Goal: Information Seeking & Learning: Find specific fact

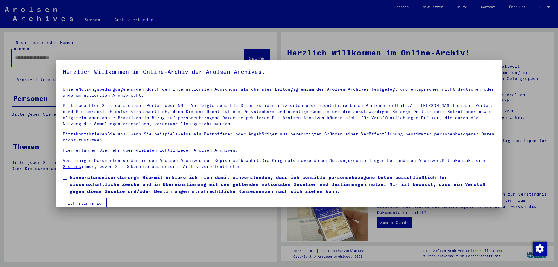
click at [68, 176] on label "Einverständniserklärung: Hiermit erkläre ich mich damit einverstanden, dass ich…" at bounding box center [279, 184] width 433 height 21
click at [88, 200] on button "Ich stimme zu" at bounding box center [85, 203] width 44 height 11
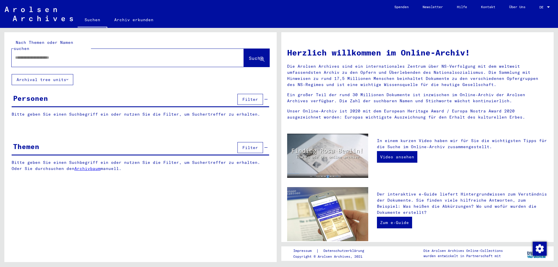
click at [61, 55] on input "text" at bounding box center [120, 58] width 211 height 6
type input "**********"
click at [249, 55] on span "Suche" at bounding box center [256, 58] width 15 height 6
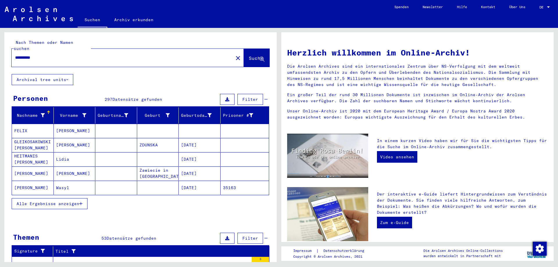
click at [60, 201] on button "Alle Ergebnisse anzeigen" at bounding box center [50, 203] width 76 height 11
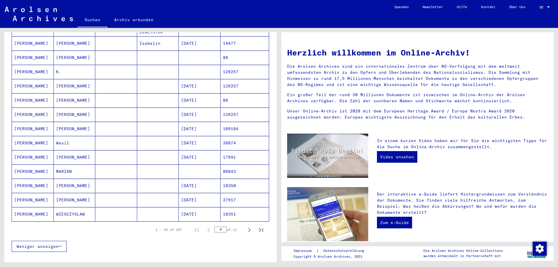
scroll to position [271, 0]
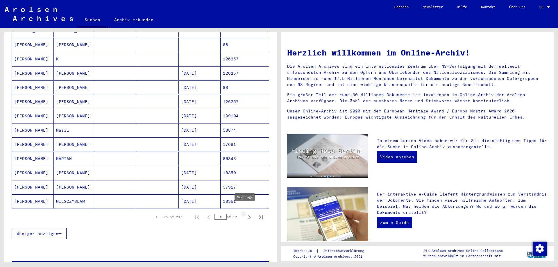
click at [245, 213] on icon "Next page" at bounding box center [249, 217] width 8 height 8
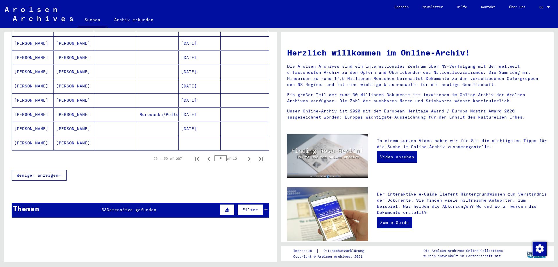
scroll to position [339, 0]
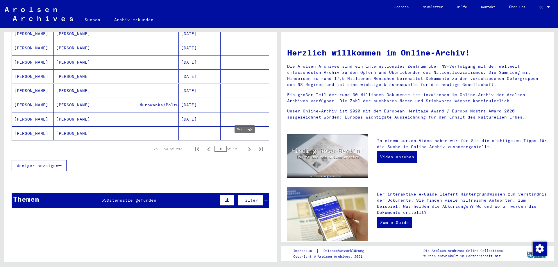
click at [246, 146] on icon "Next page" at bounding box center [249, 149] width 8 height 8
click at [247, 145] on icon "Next page" at bounding box center [249, 149] width 8 height 8
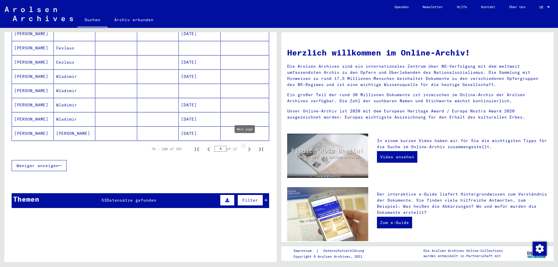
click at [245, 145] on icon "Next page" at bounding box center [249, 149] width 8 height 8
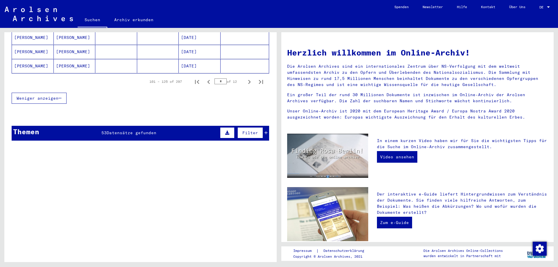
scroll to position [407, 0]
click at [247, 78] on icon "Next page" at bounding box center [249, 82] width 8 height 8
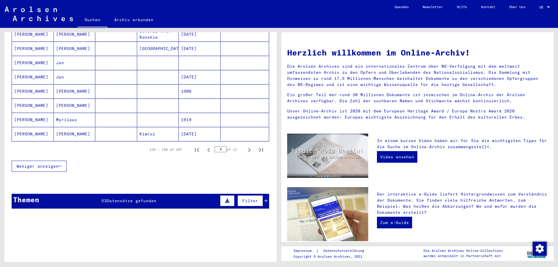
scroll to position [339, 0]
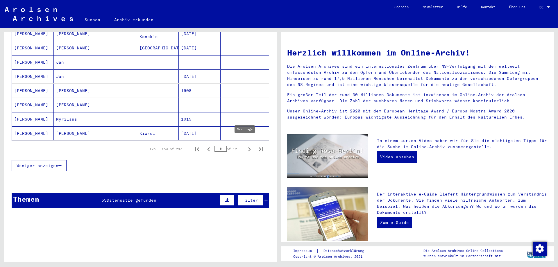
click at [246, 146] on icon "Next page" at bounding box center [249, 149] width 8 height 8
click at [245, 146] on icon "Next page" at bounding box center [249, 149] width 8 height 8
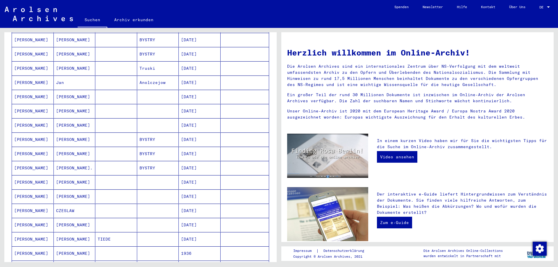
scroll to position [271, 0]
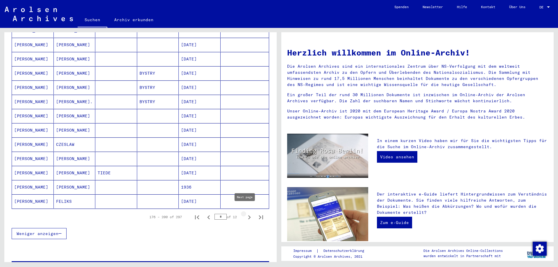
click at [246, 213] on icon "Next page" at bounding box center [249, 217] width 8 height 8
click at [245, 213] on icon "Next page" at bounding box center [249, 217] width 8 height 8
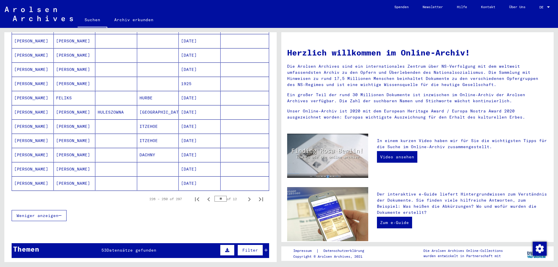
scroll to position [339, 0]
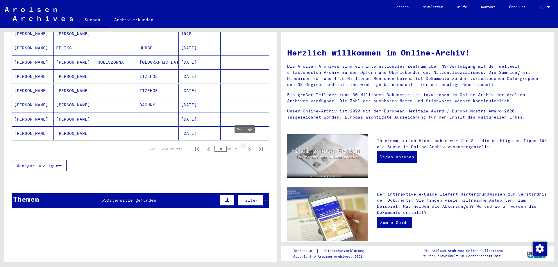
click at [245, 146] on icon "Next page" at bounding box center [249, 149] width 8 height 8
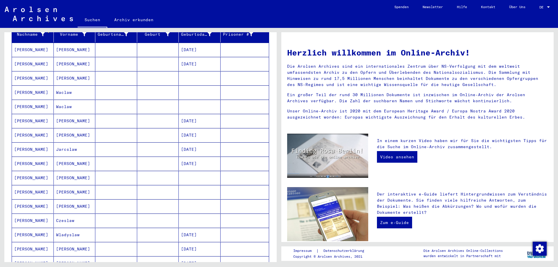
scroll to position [68, 0]
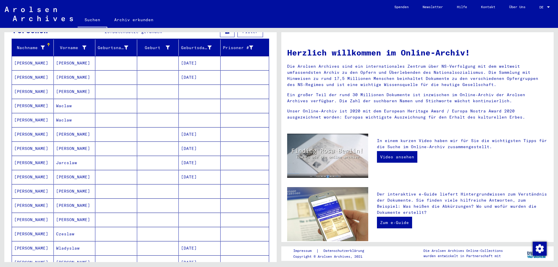
click at [33, 73] on mat-cell "[PERSON_NAME]" at bounding box center [33, 77] width 42 height 14
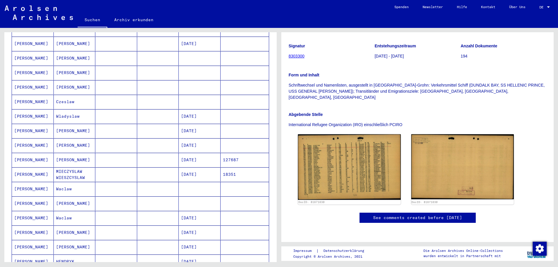
scroll to position [271, 0]
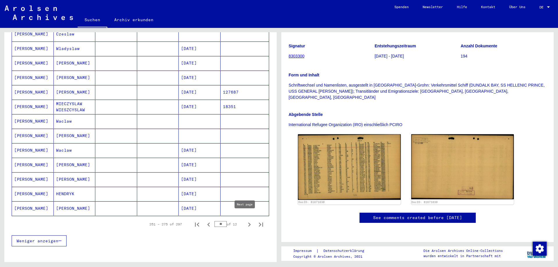
click at [245, 221] on icon "Next page" at bounding box center [249, 225] width 8 height 8
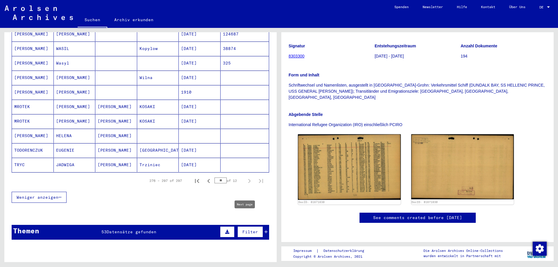
type input "**"
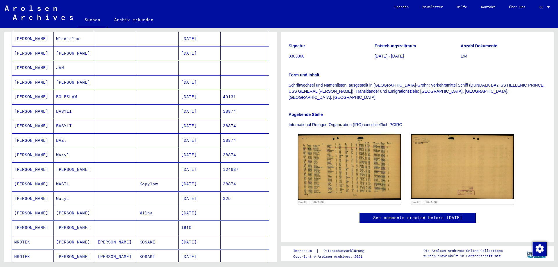
scroll to position [68, 0]
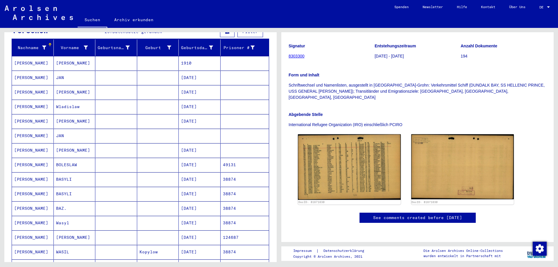
click at [29, 143] on mat-cell "[PERSON_NAME]" at bounding box center [33, 150] width 42 height 14
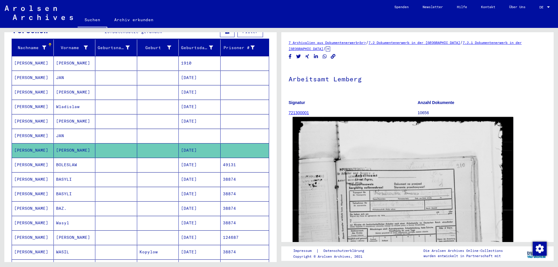
click at [399, 170] on img at bounding box center [403, 264] width 221 height 295
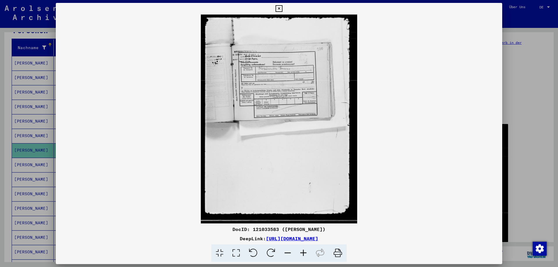
click at [299, 254] on icon at bounding box center [304, 254] width 16 height 18
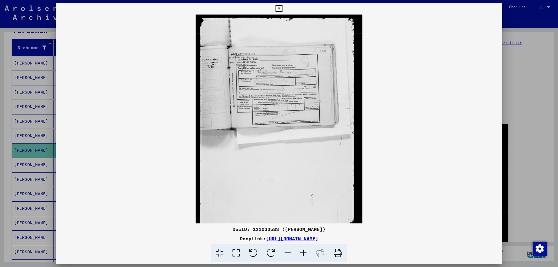
click at [299, 254] on icon at bounding box center [304, 254] width 16 height 18
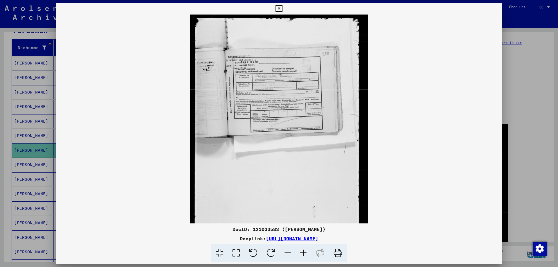
click at [299, 254] on icon at bounding box center [304, 254] width 16 height 18
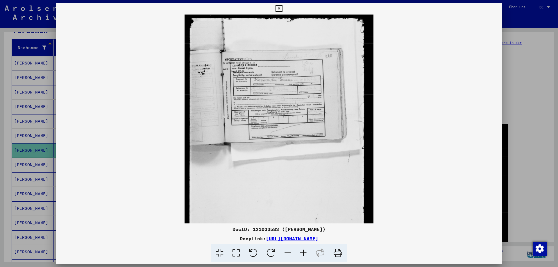
click at [299, 254] on icon at bounding box center [304, 254] width 16 height 18
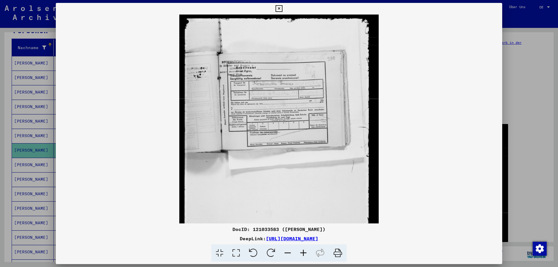
click at [299, 254] on icon at bounding box center [304, 254] width 16 height 18
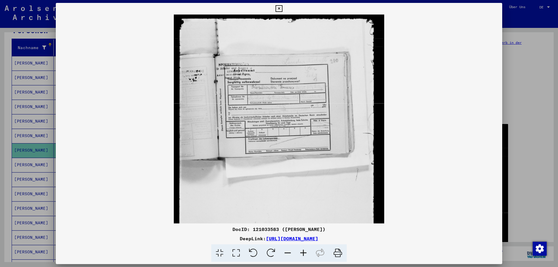
click at [299, 254] on icon at bounding box center [304, 254] width 16 height 18
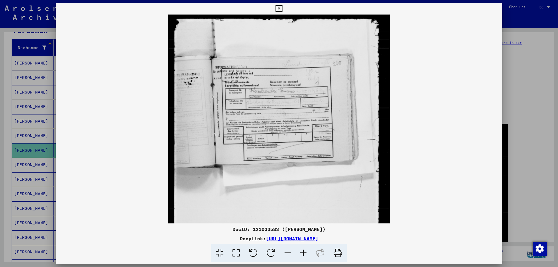
click at [299, 254] on icon at bounding box center [304, 254] width 16 height 18
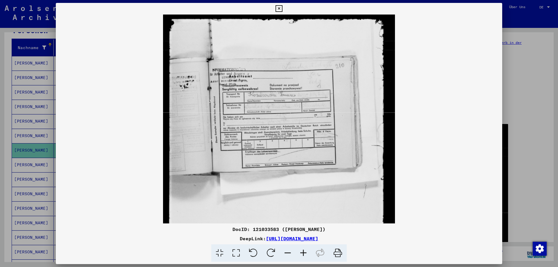
click at [299, 254] on icon at bounding box center [304, 254] width 16 height 18
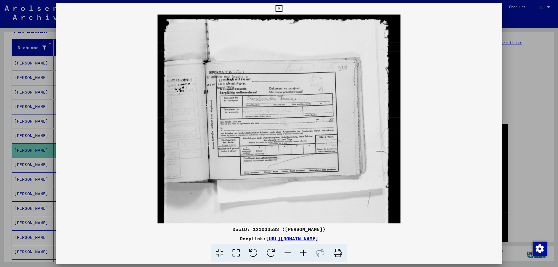
click at [300, 254] on icon at bounding box center [304, 254] width 16 height 18
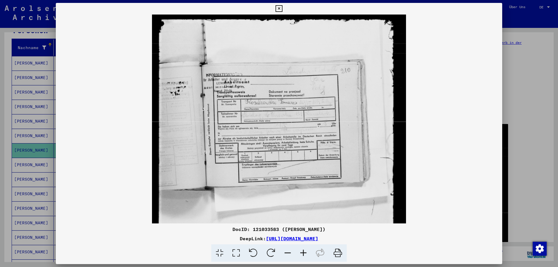
click at [300, 254] on icon at bounding box center [304, 254] width 16 height 18
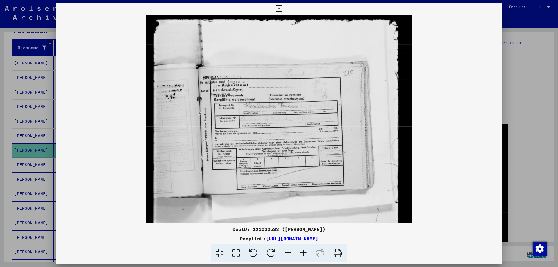
click at [300, 253] on icon at bounding box center [304, 254] width 16 height 18
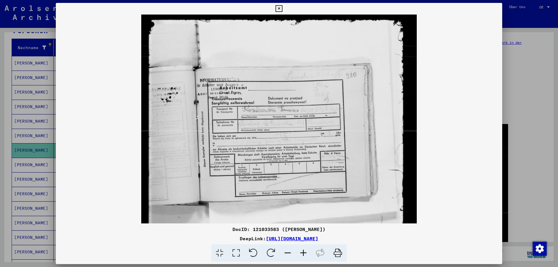
click at [300, 253] on icon at bounding box center [304, 254] width 16 height 18
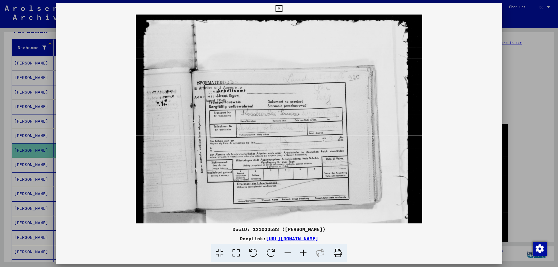
click at [300, 253] on icon at bounding box center [304, 254] width 16 height 18
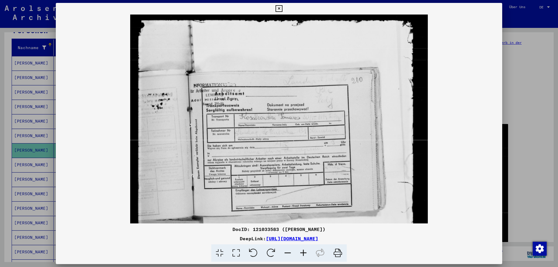
click at [300, 253] on icon at bounding box center [304, 254] width 16 height 18
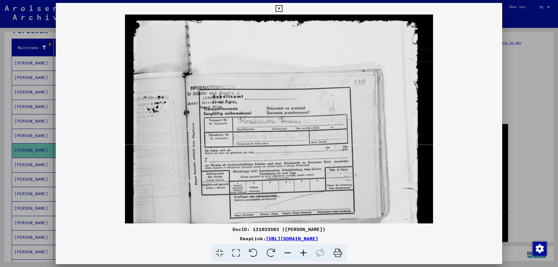
click at [300, 253] on icon at bounding box center [304, 254] width 16 height 18
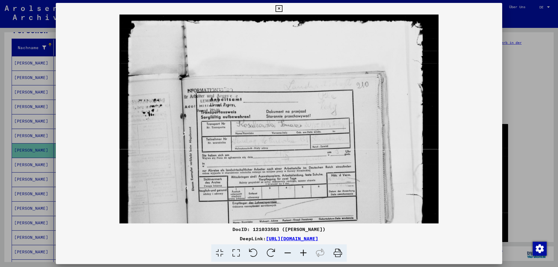
click at [300, 253] on icon at bounding box center [304, 254] width 16 height 18
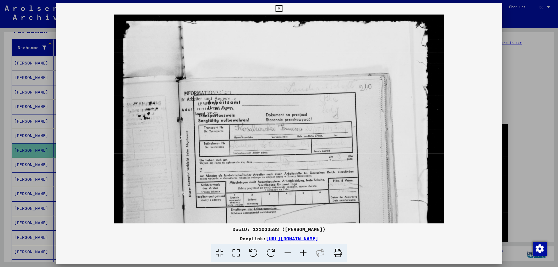
click at [300, 252] on icon at bounding box center [304, 254] width 16 height 18
click at [281, 11] on icon at bounding box center [279, 8] width 7 height 7
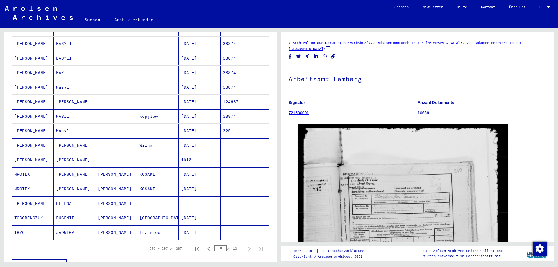
scroll to position [271, 0]
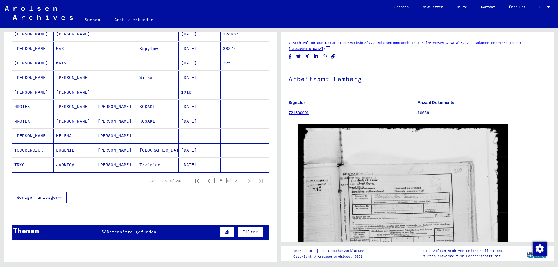
click at [132, 229] on span "Datensätze gefunden" at bounding box center [132, 231] width 50 height 5
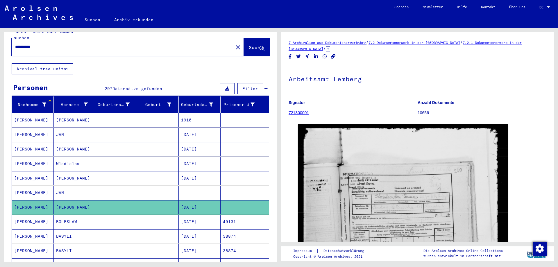
scroll to position [0, 0]
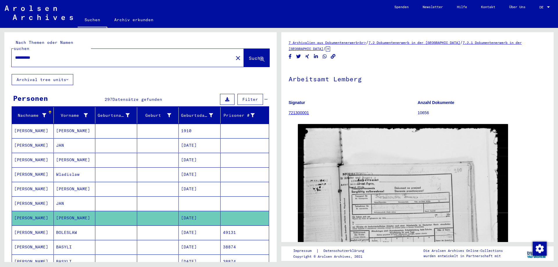
click at [86, 55] on input "**********" at bounding box center [122, 58] width 215 height 6
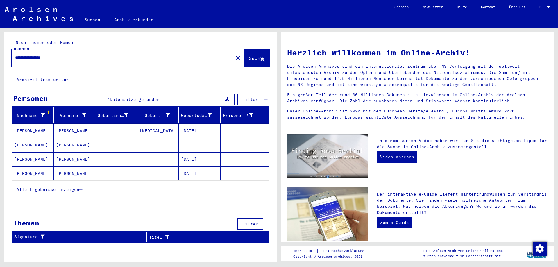
click at [22, 126] on mat-cell "[PERSON_NAME]" at bounding box center [33, 131] width 42 height 14
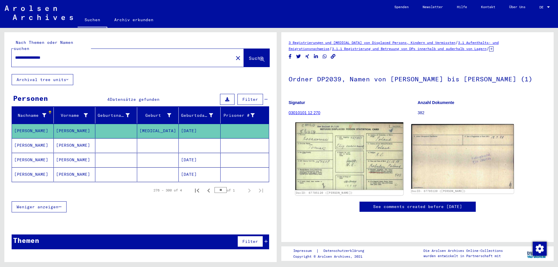
click at [368, 153] on img at bounding box center [349, 156] width 108 height 68
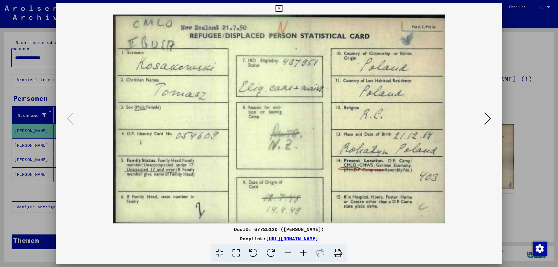
click at [336, 254] on icon at bounding box center [338, 254] width 18 height 18
click at [488, 120] on icon at bounding box center [487, 119] width 7 height 14
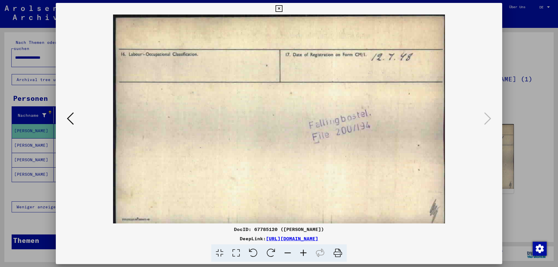
click at [281, 7] on icon at bounding box center [279, 8] width 7 height 7
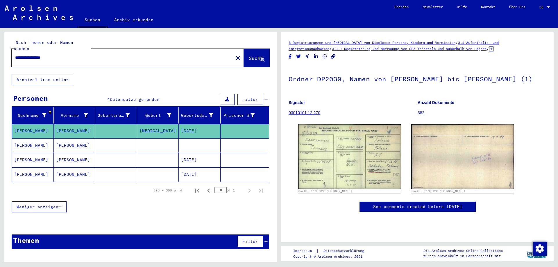
click at [25, 140] on mat-cell "[PERSON_NAME]" at bounding box center [33, 145] width 42 height 14
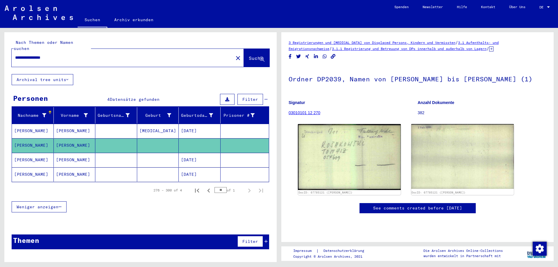
click at [28, 153] on mat-cell "[PERSON_NAME]" at bounding box center [33, 160] width 42 height 14
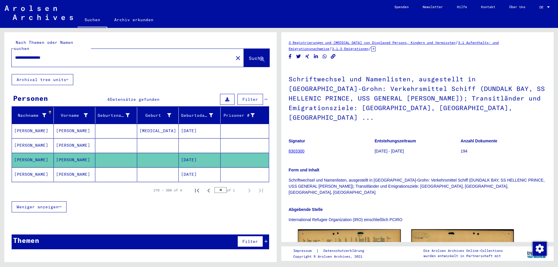
click at [68, 55] on input "**********" at bounding box center [122, 58] width 215 height 6
click at [245, 58] on button "Suche" at bounding box center [257, 58] width 26 height 18
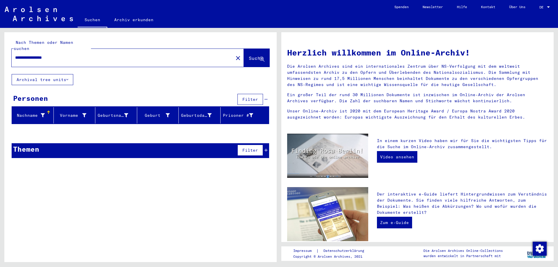
click at [72, 55] on input "**********" at bounding box center [120, 58] width 211 height 6
type input "**********"
click at [252, 56] on span "Suche" at bounding box center [257, 59] width 16 height 6
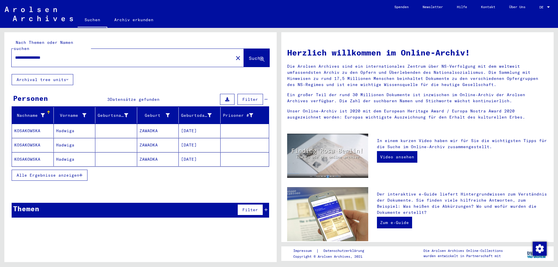
click at [28, 126] on mat-cell "KOSAKOWSKA" at bounding box center [33, 131] width 42 height 14
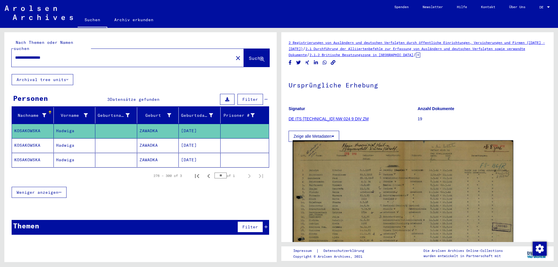
click at [417, 179] on img at bounding box center [403, 218] width 221 height 157
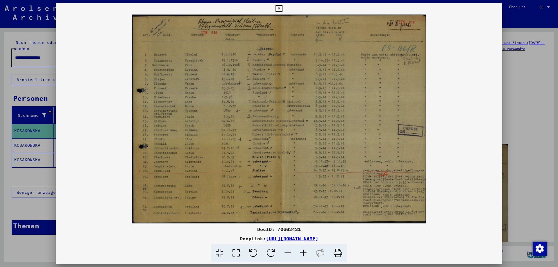
click at [277, 10] on icon at bounding box center [279, 8] width 7 height 7
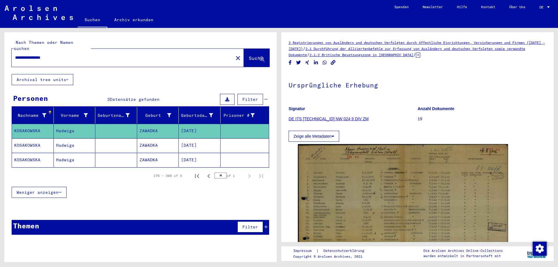
click at [235, 55] on mat-icon "close" at bounding box center [238, 58] width 7 height 7
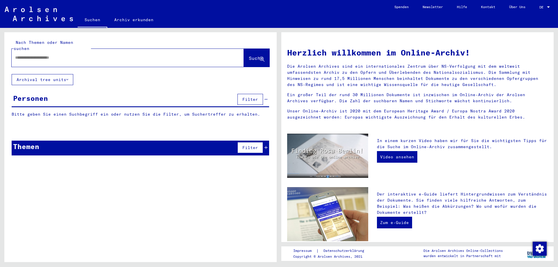
click at [60, 55] on input "text" at bounding box center [120, 58] width 211 height 6
click at [256, 56] on span "Suche" at bounding box center [257, 59] width 16 height 6
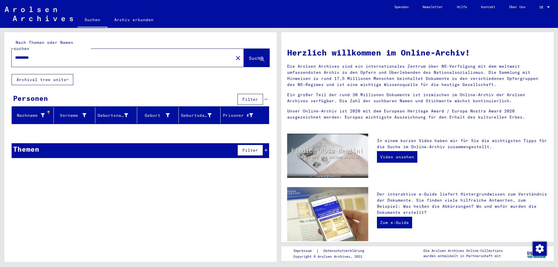
click at [45, 55] on input "*********" at bounding box center [120, 58] width 211 height 6
click at [249, 55] on span "Suche" at bounding box center [256, 58] width 15 height 6
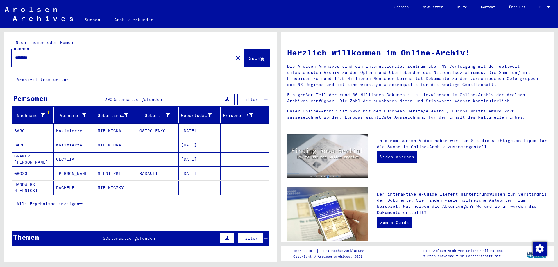
click at [46, 201] on span "Alle Ergebnisse anzeigen" at bounding box center [48, 203] width 63 height 5
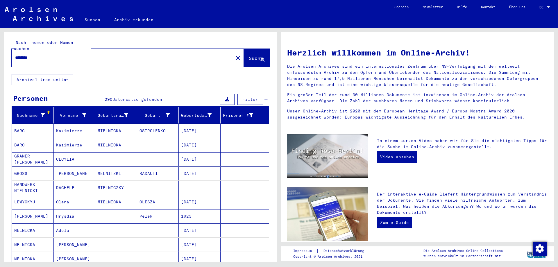
click at [72, 55] on input "********" at bounding box center [120, 58] width 211 height 6
click at [249, 55] on span "Suche" at bounding box center [256, 58] width 15 height 6
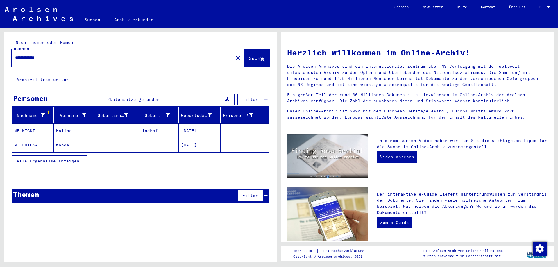
click at [24, 124] on mat-cell "MELNICKI" at bounding box center [33, 131] width 42 height 14
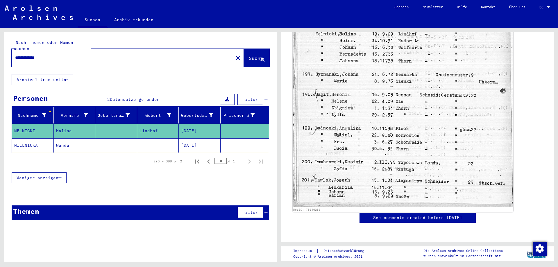
scroll to position [204, 0]
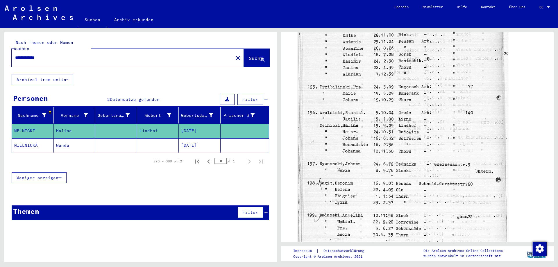
click at [27, 140] on mat-cell "MIELNICKA" at bounding box center [33, 145] width 42 height 14
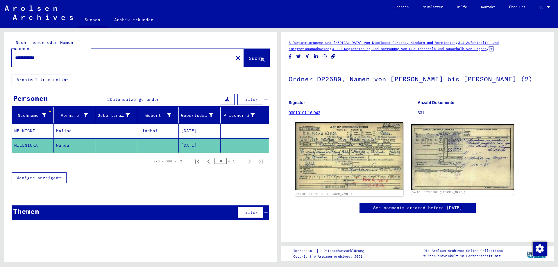
click at [356, 149] on img at bounding box center [349, 156] width 108 height 68
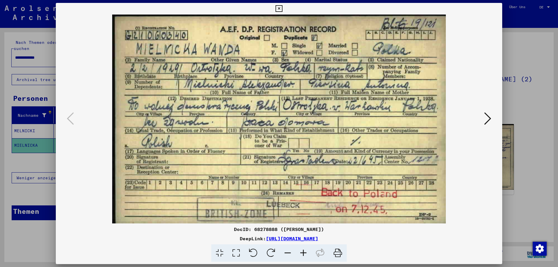
click at [277, 11] on icon at bounding box center [279, 8] width 7 height 7
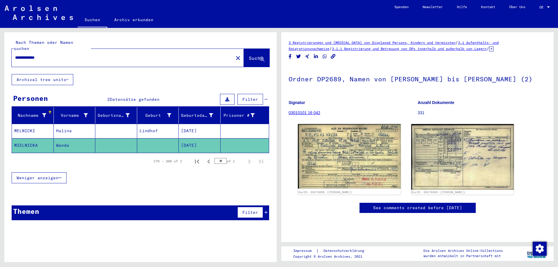
click at [54, 55] on input "**********" at bounding box center [122, 58] width 215 height 6
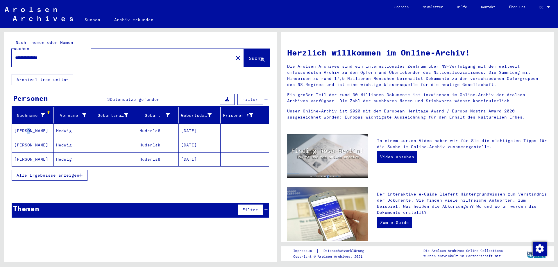
click at [27, 126] on mat-cell "[PERSON_NAME]" at bounding box center [33, 131] width 42 height 14
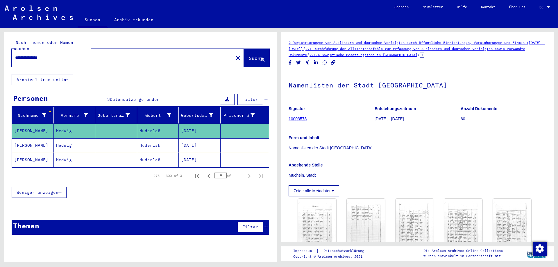
click at [24, 141] on mat-cell "[PERSON_NAME]" at bounding box center [33, 145] width 42 height 14
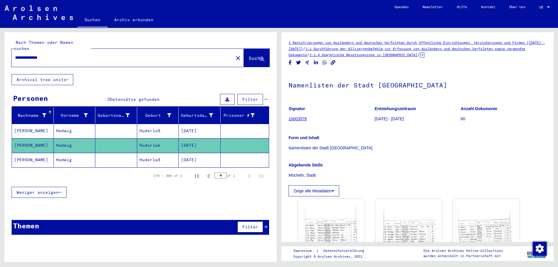
click at [29, 153] on mat-cell "[PERSON_NAME]" at bounding box center [33, 160] width 42 height 14
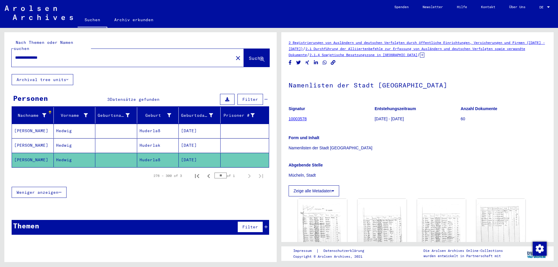
click at [57, 55] on input "**********" at bounding box center [122, 58] width 215 height 6
click at [251, 49] on button "Suche" at bounding box center [257, 58] width 26 height 18
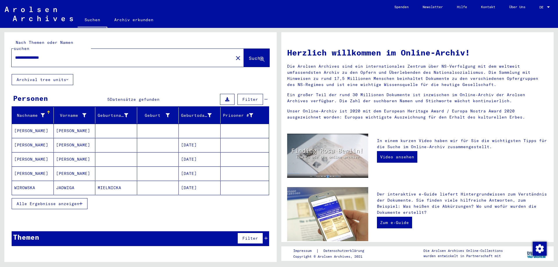
click at [24, 125] on mat-cell "[PERSON_NAME]" at bounding box center [33, 131] width 42 height 14
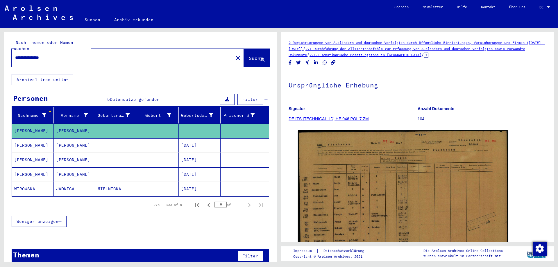
click at [24, 142] on mat-cell "[PERSON_NAME]" at bounding box center [33, 145] width 42 height 14
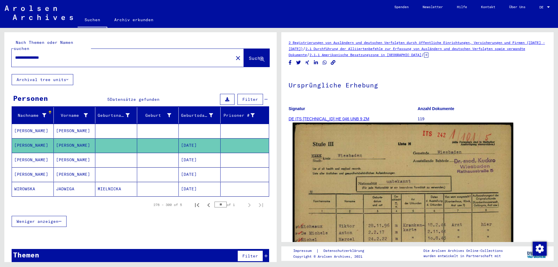
scroll to position [68, 0]
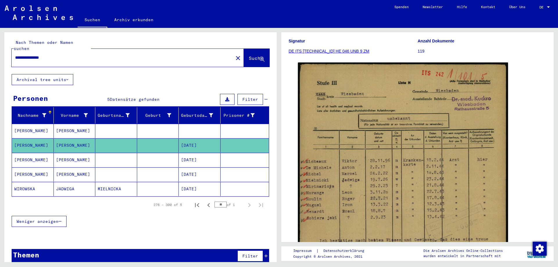
click at [22, 154] on mat-cell "[PERSON_NAME]" at bounding box center [33, 160] width 42 height 14
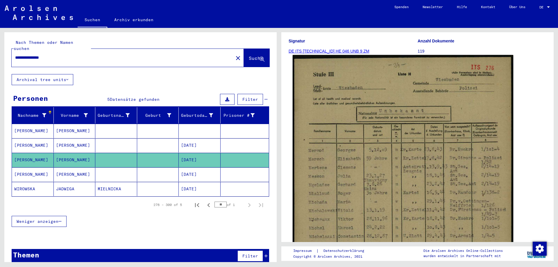
scroll to position [136, 0]
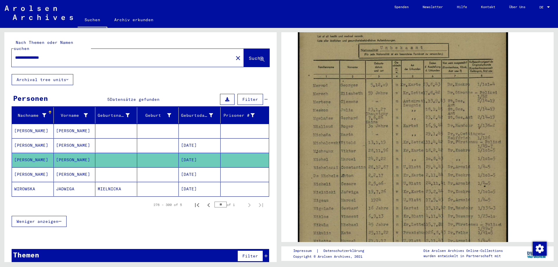
click at [25, 174] on mat-cell "[PERSON_NAME]" at bounding box center [33, 174] width 42 height 14
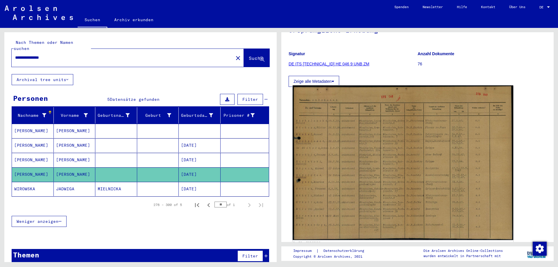
scroll to position [68, 0]
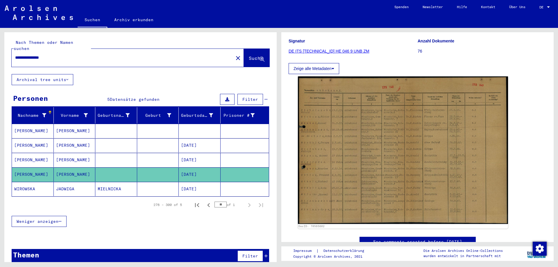
click at [126, 56] on div "**********" at bounding box center [121, 57] width 218 height 13
click at [94, 51] on div "**********" at bounding box center [121, 57] width 218 height 13
click at [60, 55] on input "**********" at bounding box center [122, 58] width 215 height 6
type input "*"
click at [249, 55] on span "Suche" at bounding box center [256, 58] width 15 height 6
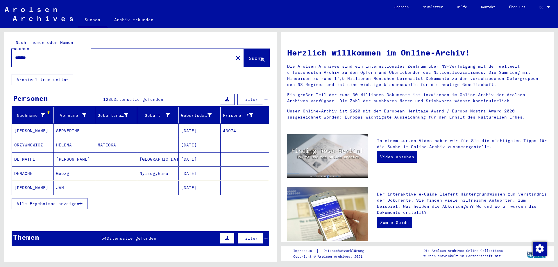
click at [73, 55] on input "*******" at bounding box center [120, 58] width 211 height 6
click at [249, 55] on span "Suche" at bounding box center [256, 58] width 15 height 6
click at [52, 201] on span "Alle Ergebnisse anzeigen" at bounding box center [48, 203] width 63 height 5
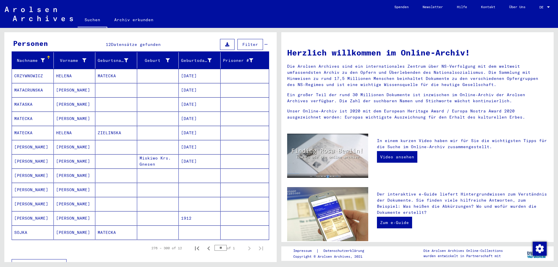
scroll to position [68, 0]
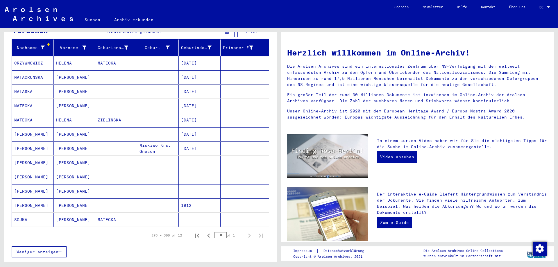
click at [29, 157] on mat-cell "[PERSON_NAME]" at bounding box center [33, 163] width 42 height 14
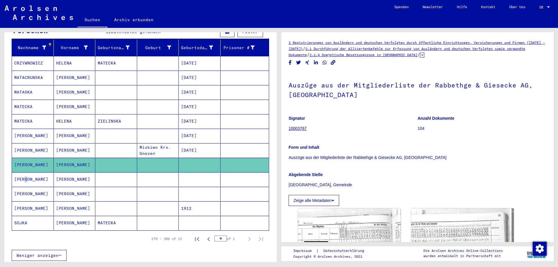
click at [25, 172] on mat-cell "[PERSON_NAME]" at bounding box center [33, 179] width 42 height 14
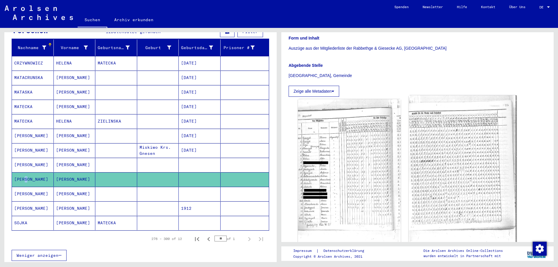
scroll to position [136, 0]
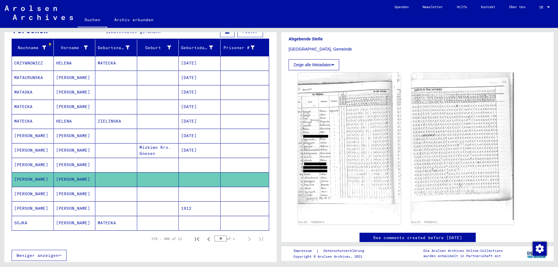
click at [23, 188] on mat-cell "[PERSON_NAME]" at bounding box center [33, 194] width 42 height 14
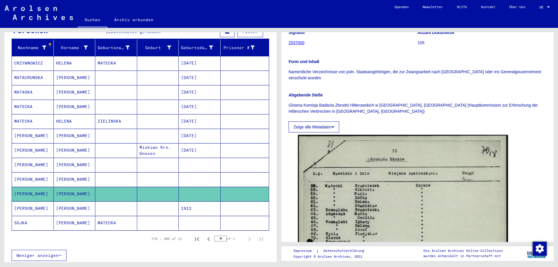
scroll to position [136, 0]
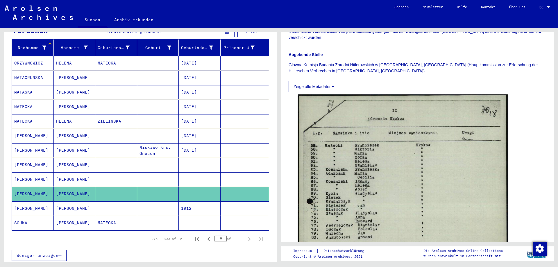
click at [31, 158] on mat-cell "[PERSON_NAME]" at bounding box center [33, 165] width 42 height 14
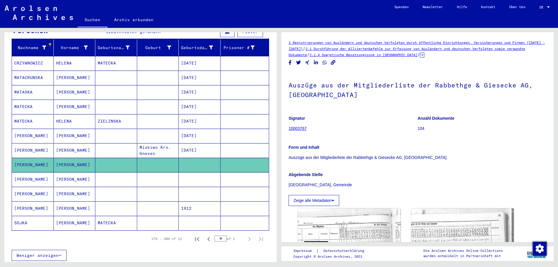
click at [17, 189] on mat-cell "[PERSON_NAME]" at bounding box center [33, 194] width 42 height 14
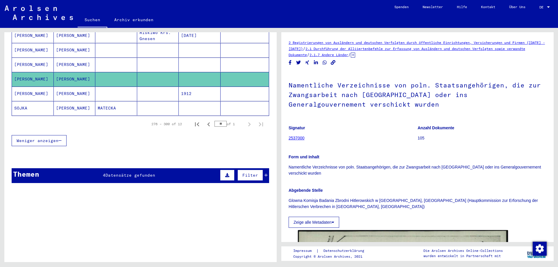
scroll to position [160, 0]
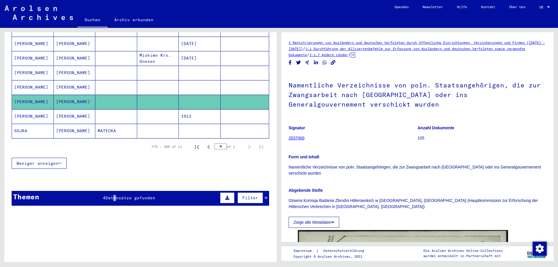
click at [112, 198] on div "Themen 4 Datensätze gefunden Filter" at bounding box center [141, 198] width 258 height 15
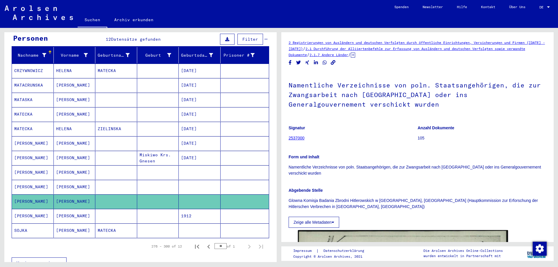
scroll to position [0, 0]
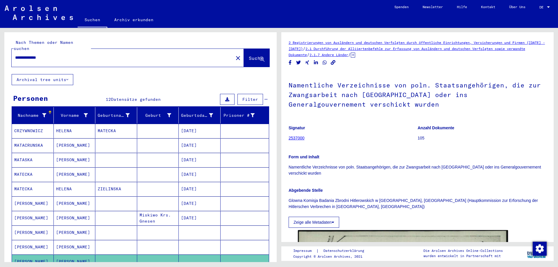
click at [65, 55] on input "**********" at bounding box center [122, 58] width 215 height 6
type input "*"
click at [249, 55] on span "Suche" at bounding box center [256, 58] width 15 height 6
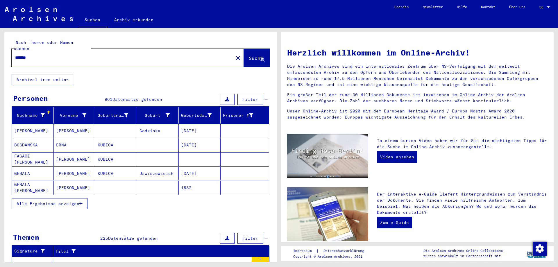
click at [52, 55] on input "******" at bounding box center [120, 58] width 211 height 6
click at [250, 56] on button "Suche" at bounding box center [257, 58] width 26 height 18
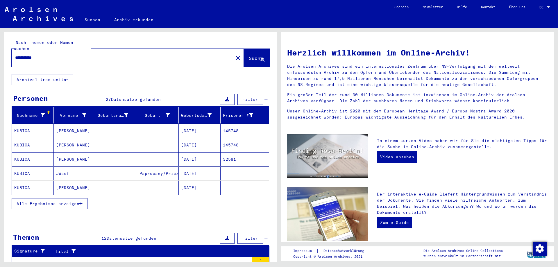
click at [72, 201] on span "Alle Ergebnisse anzeigen" at bounding box center [48, 203] width 63 height 5
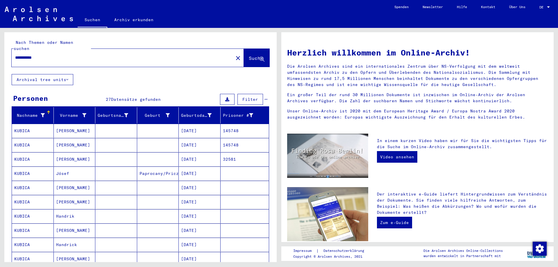
click at [57, 55] on input "**********" at bounding box center [120, 58] width 211 height 6
type input "*"
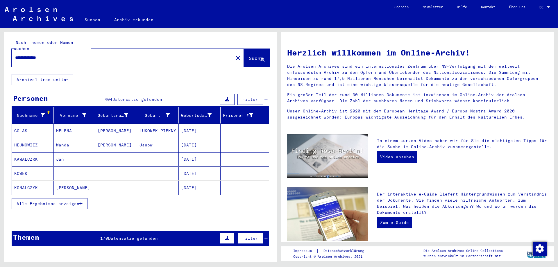
click at [40, 55] on input "**********" at bounding box center [120, 58] width 211 height 6
click at [80, 51] on div "**********" at bounding box center [119, 57] width 215 height 13
click at [81, 55] on input "**********" at bounding box center [120, 58] width 211 height 6
type input "**********"
click at [244, 49] on button "Suche" at bounding box center [257, 58] width 26 height 18
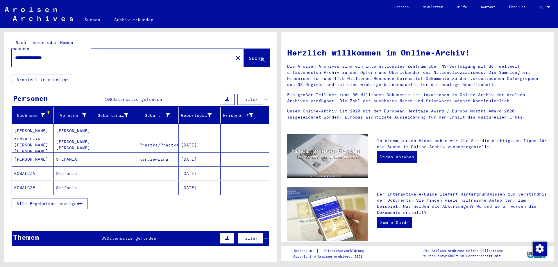
click at [41, 201] on button "Alle Ergebnisse anzeigen" at bounding box center [50, 203] width 76 height 11
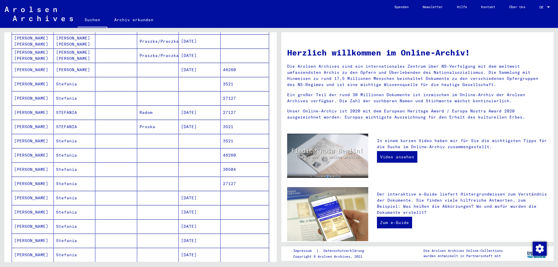
scroll to position [271, 0]
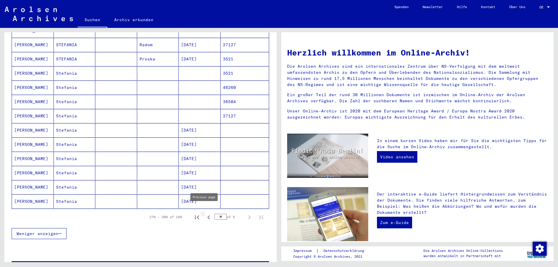
click at [205, 213] on icon "Previous page" at bounding box center [209, 217] width 8 height 8
type input "**"
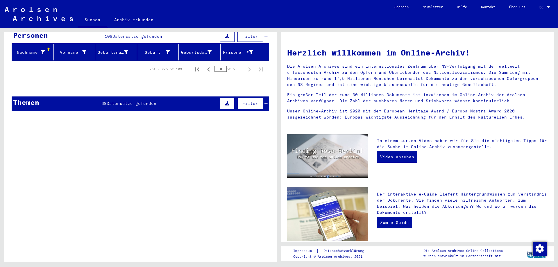
scroll to position [0, 0]
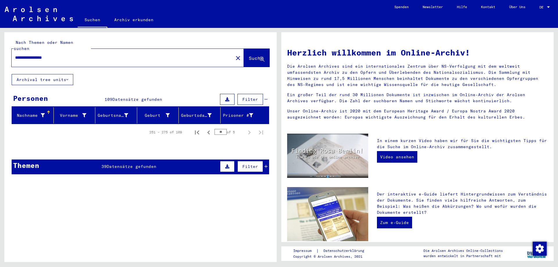
click at [124, 97] on span "Datensätze gefunden" at bounding box center [138, 99] width 50 height 5
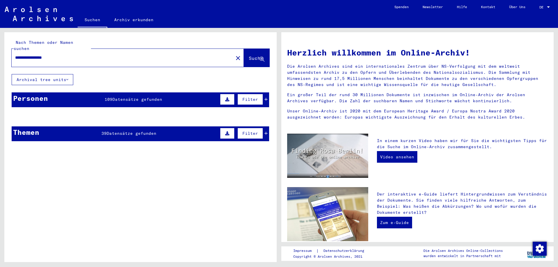
click at [124, 97] on span "Datensätze gefunden" at bounding box center [138, 99] width 50 height 5
